Goal: Information Seeking & Learning: Check status

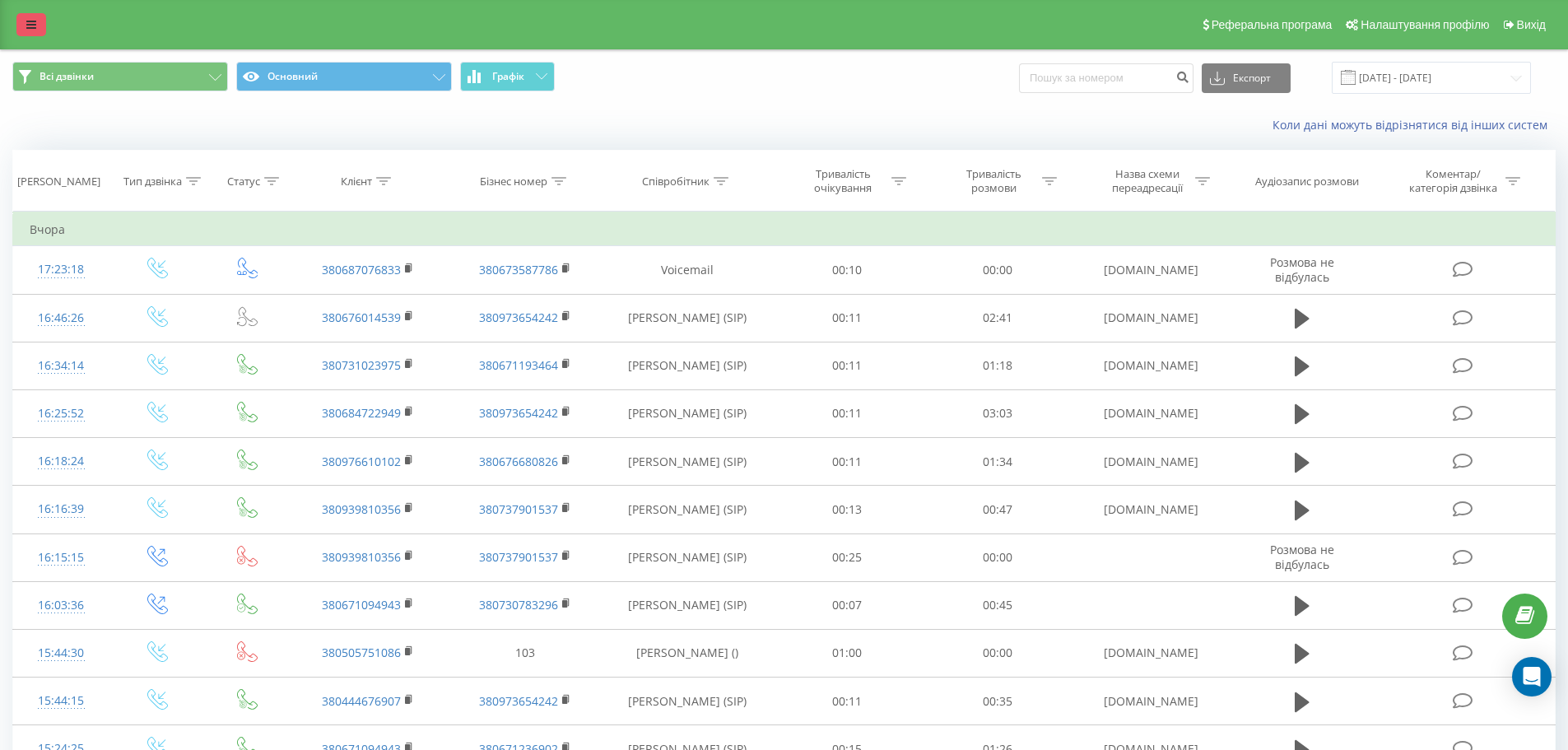
click at [35, 23] on icon at bounding box center [30, 24] width 10 height 11
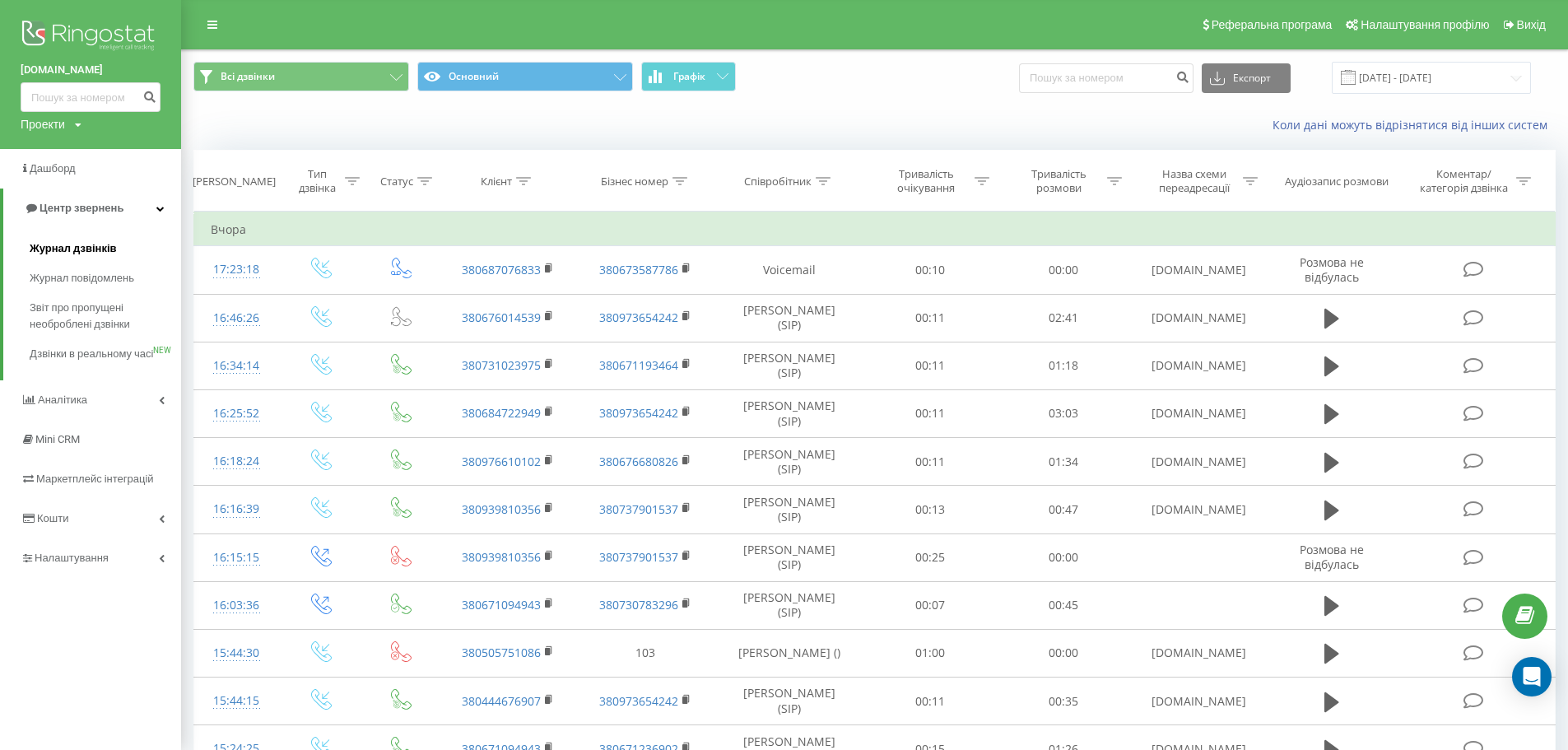
click at [90, 241] on span "Журнал дзвінків" at bounding box center [73, 248] width 87 height 17
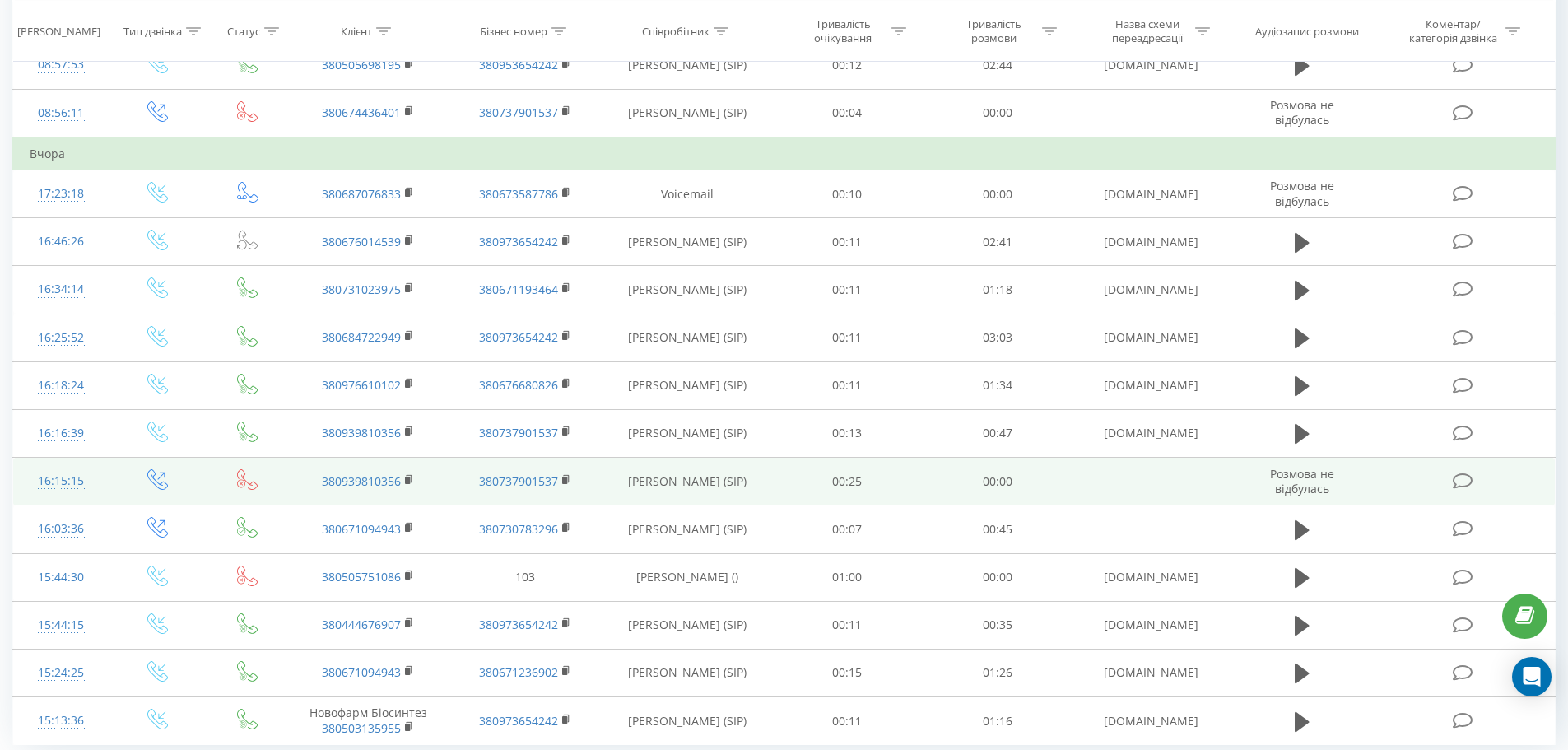
scroll to position [789, 0]
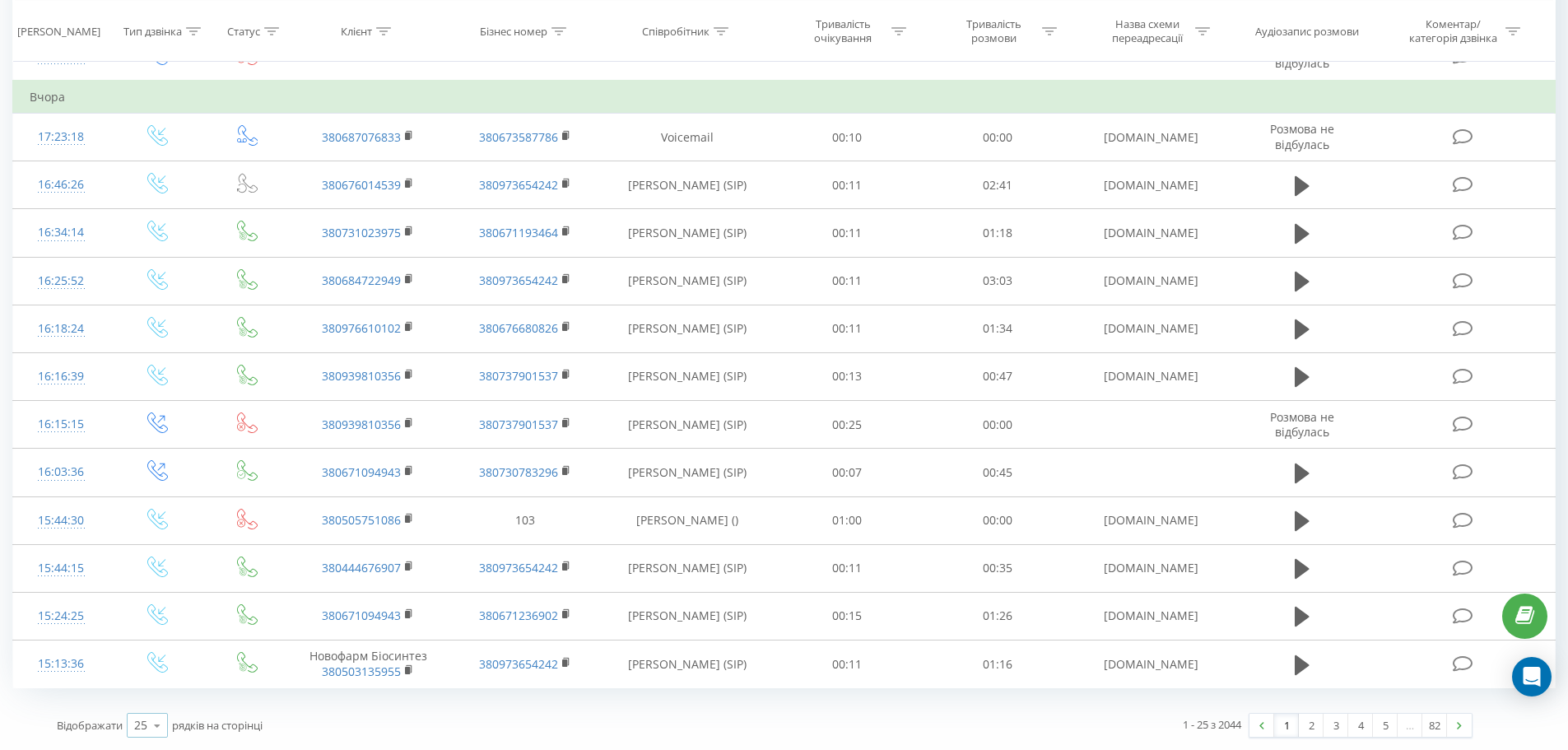
click at [151, 733] on icon at bounding box center [157, 726] width 24 height 32
click at [158, 710] on div "100" at bounding box center [147, 701] width 39 height 23
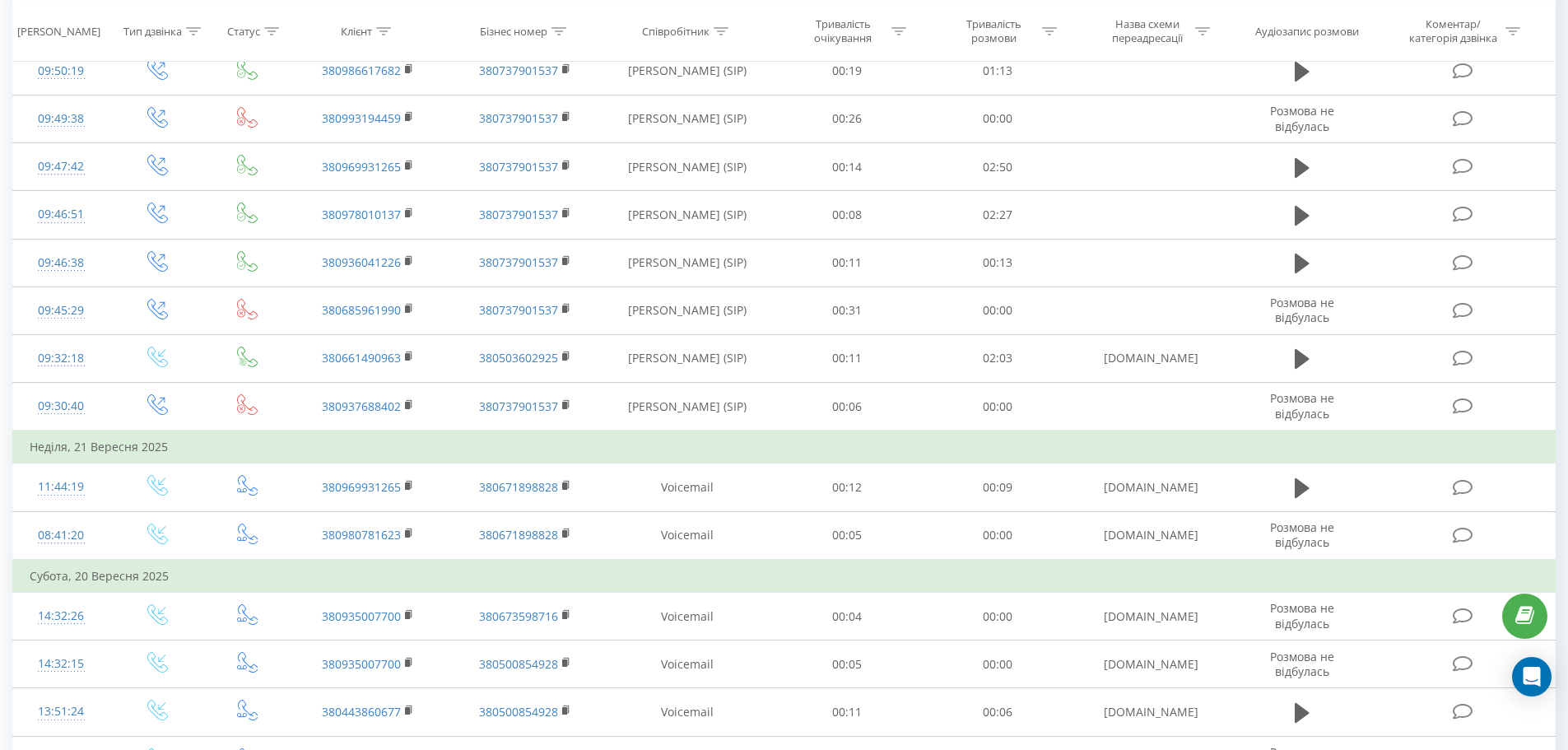
scroll to position [4001, 0]
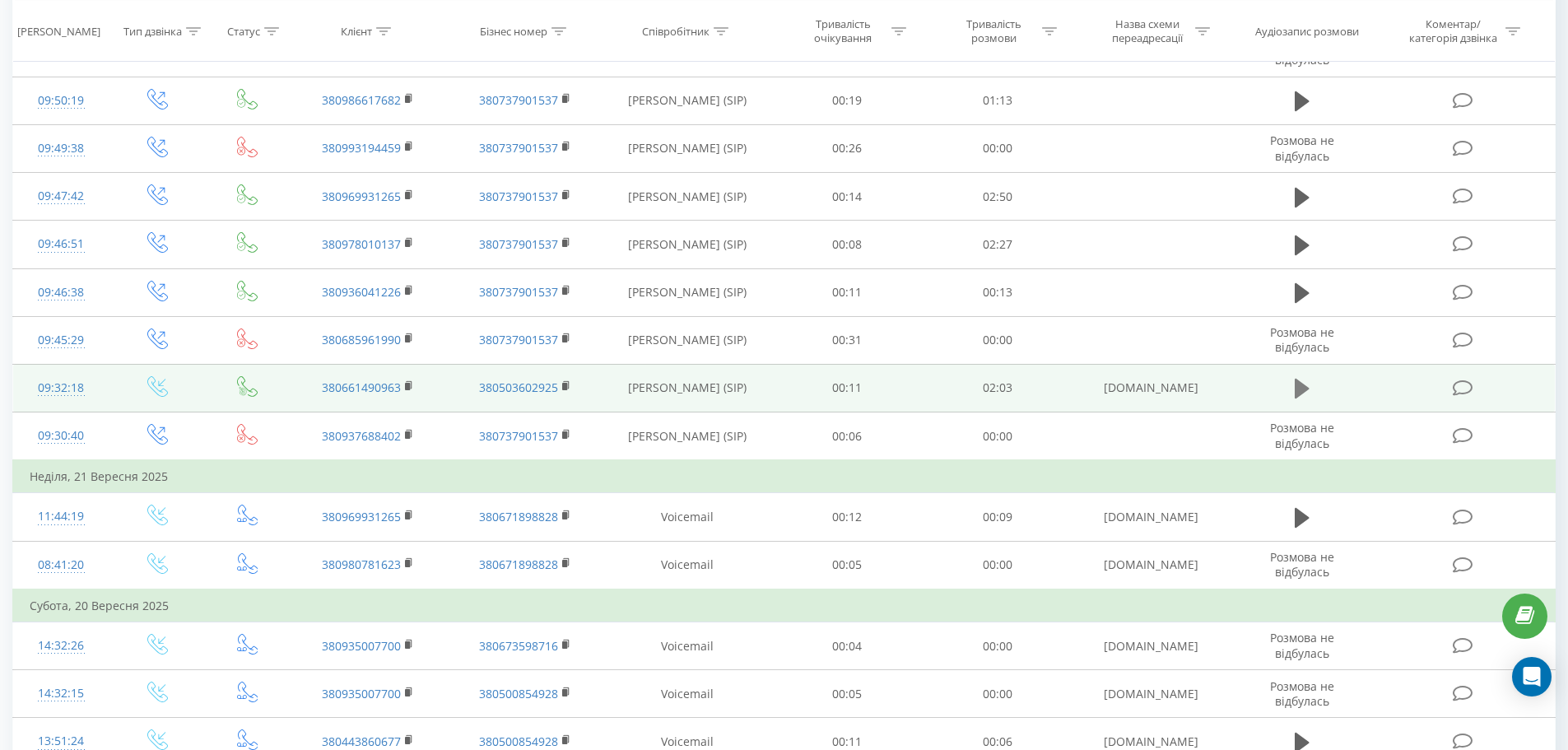
click at [1310, 387] on button at bounding box center [1302, 389] width 24 height 24
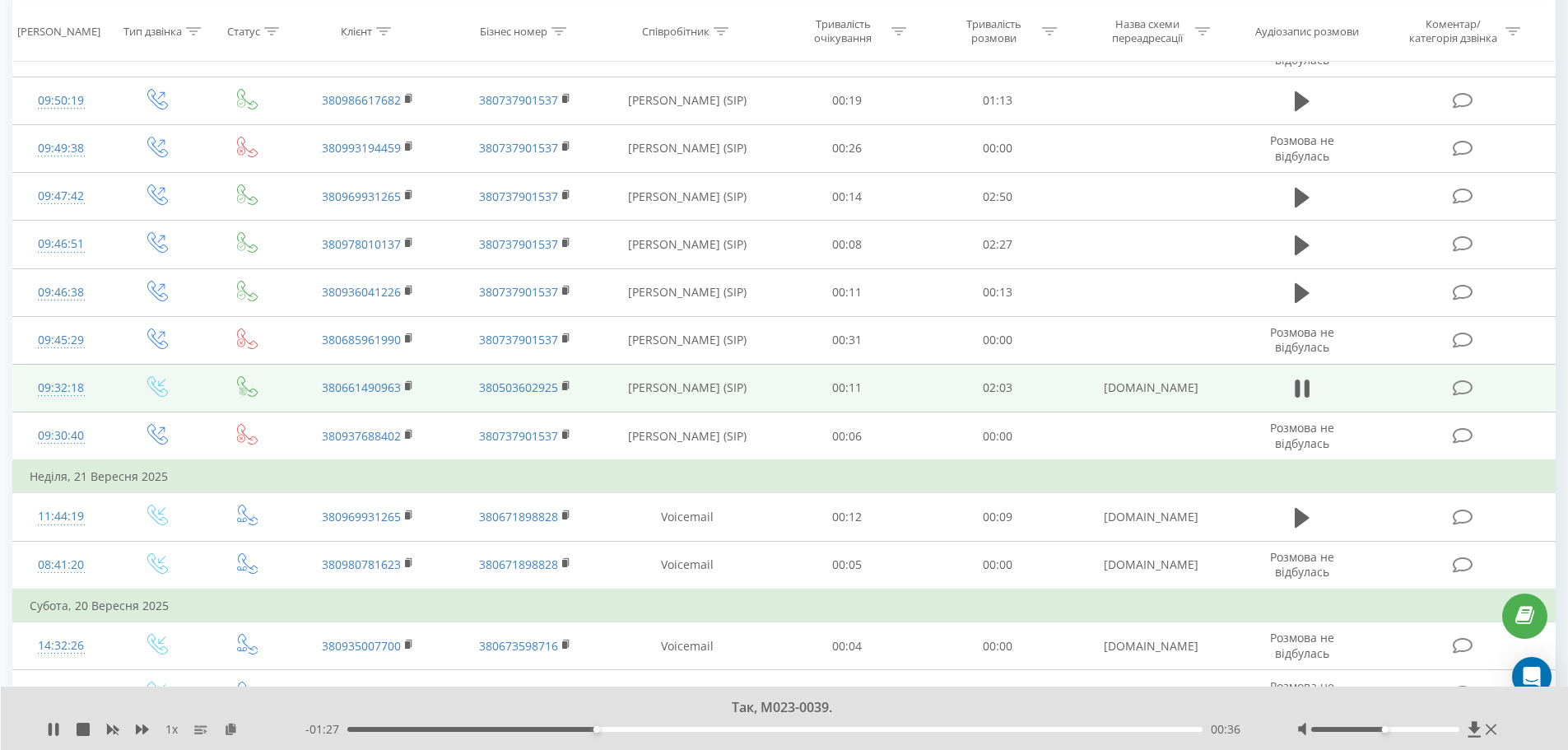
click at [696, 733] on div "- 01:27 00:36 00:36" at bounding box center [780, 729] width 951 height 17
click at [691, 731] on div "00:49" at bounding box center [775, 730] width 857 height 5
click at [779, 731] on div "01:02" at bounding box center [775, 730] width 857 height 5
click at [850, 727] on div "01:04" at bounding box center [775, 730] width 857 height 5
click at [915, 728] on div "01:22" at bounding box center [775, 730] width 857 height 5
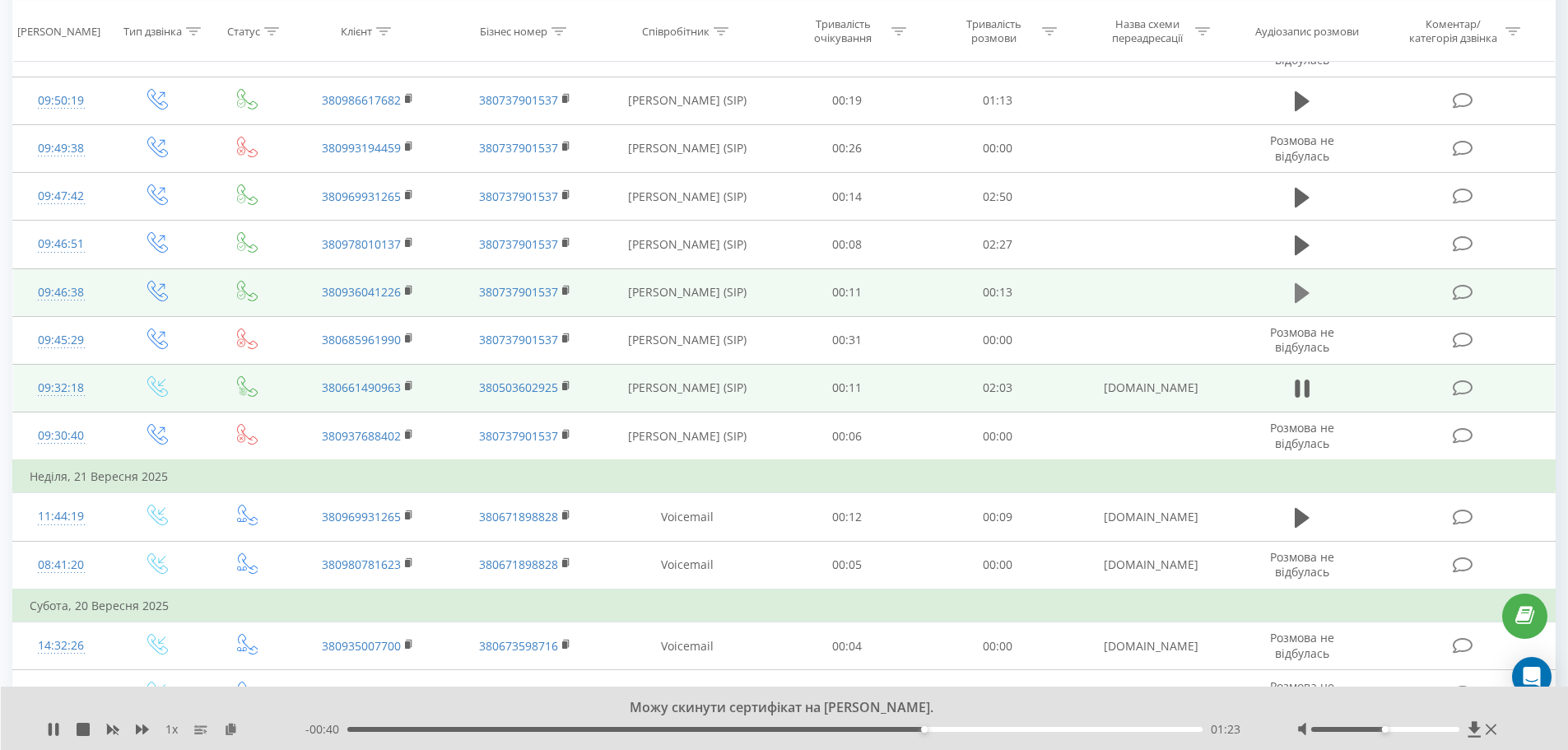
click at [1298, 285] on icon at bounding box center [1302, 293] width 15 height 20
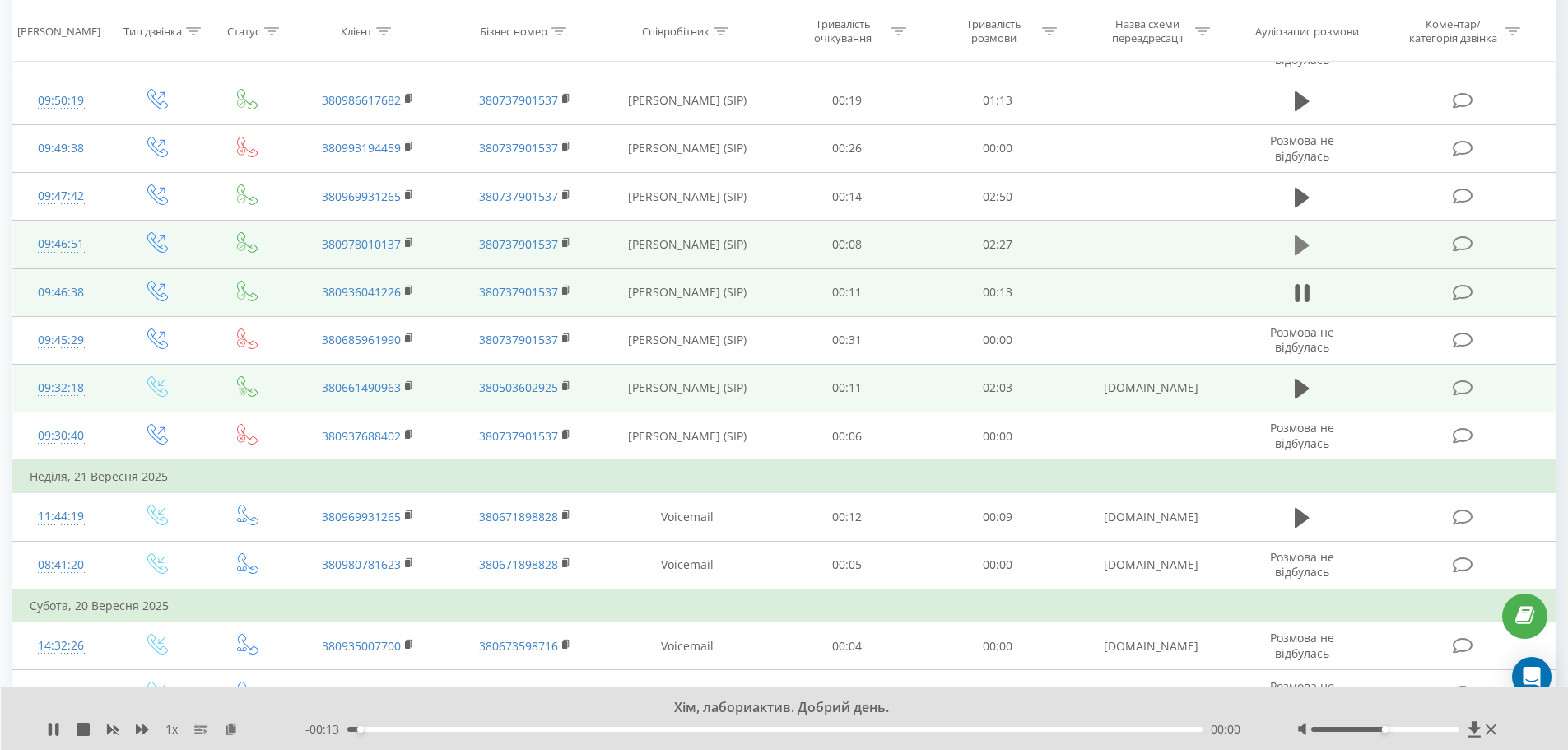
click at [1304, 246] on icon at bounding box center [1302, 245] width 15 height 20
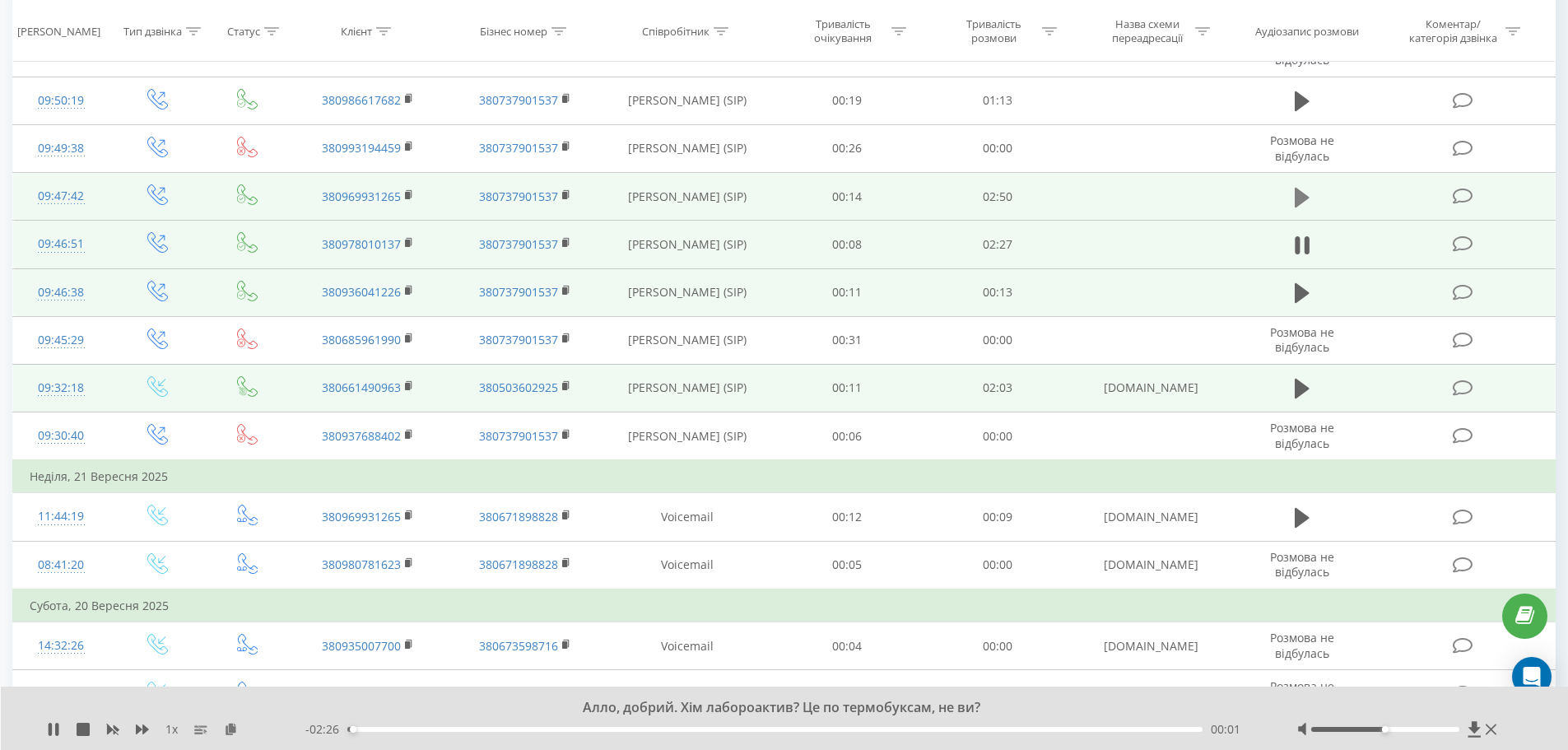
click at [1297, 198] on icon at bounding box center [1302, 197] width 15 height 20
click at [857, 707] on div "Добрий день." at bounding box center [775, 708] width 1164 height 18
click at [54, 725] on icon at bounding box center [53, 729] width 13 height 13
click at [55, 725] on icon at bounding box center [53, 729] width 13 height 13
click at [51, 725] on icon at bounding box center [53, 729] width 13 height 13
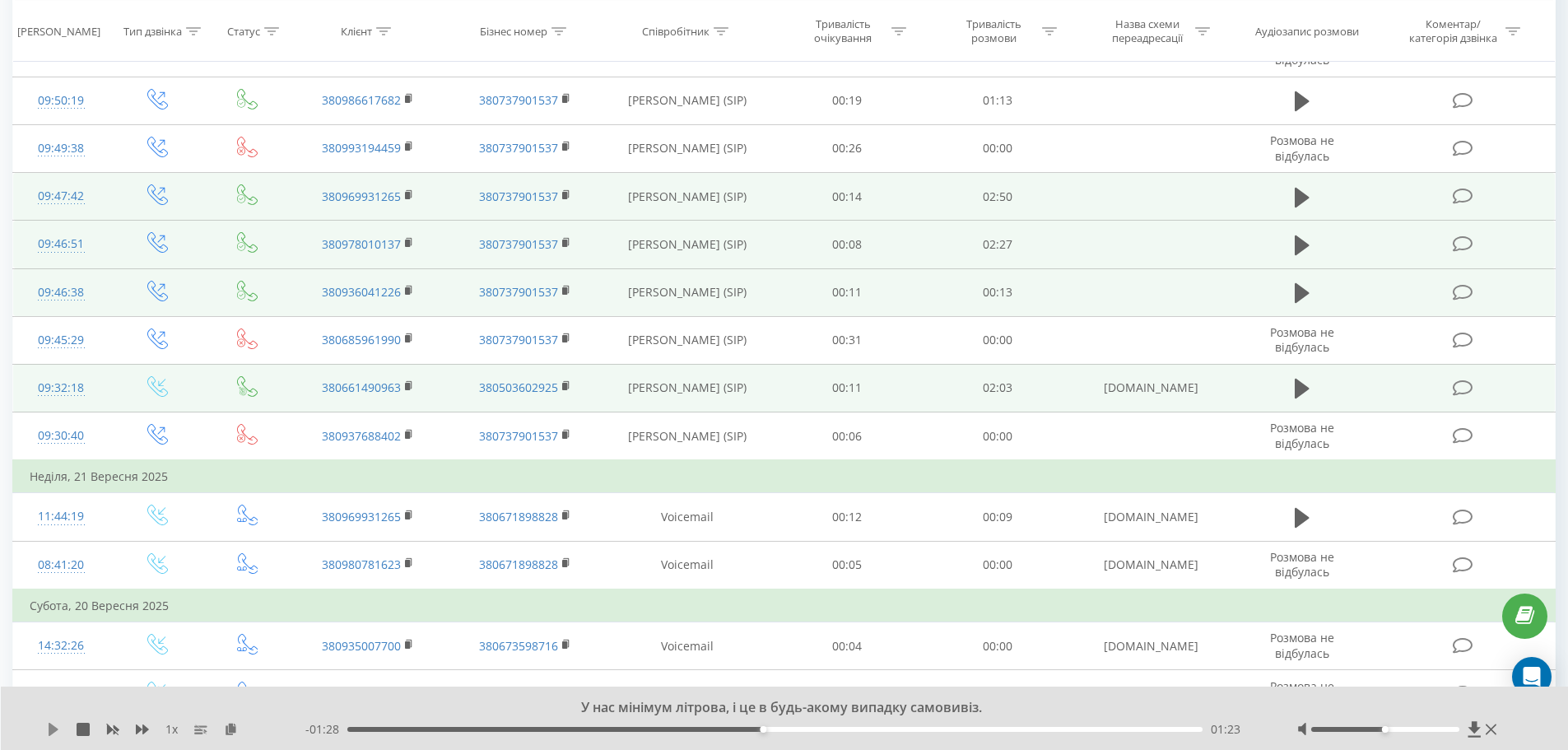
click at [53, 730] on icon at bounding box center [53, 729] width 10 height 13
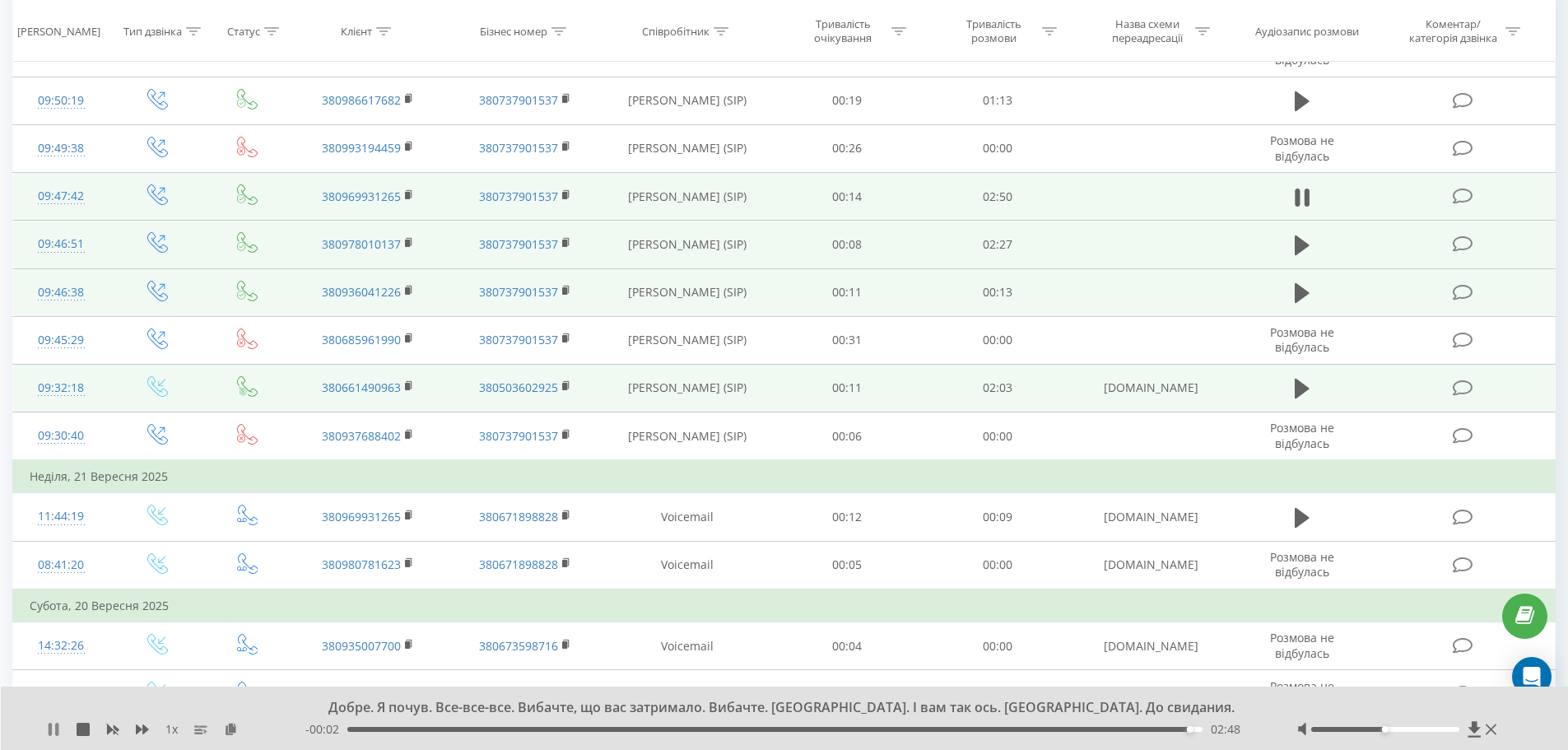
click at [57, 731] on icon at bounding box center [57, 729] width 3 height 13
